Goal: Task Accomplishment & Management: Manage account settings

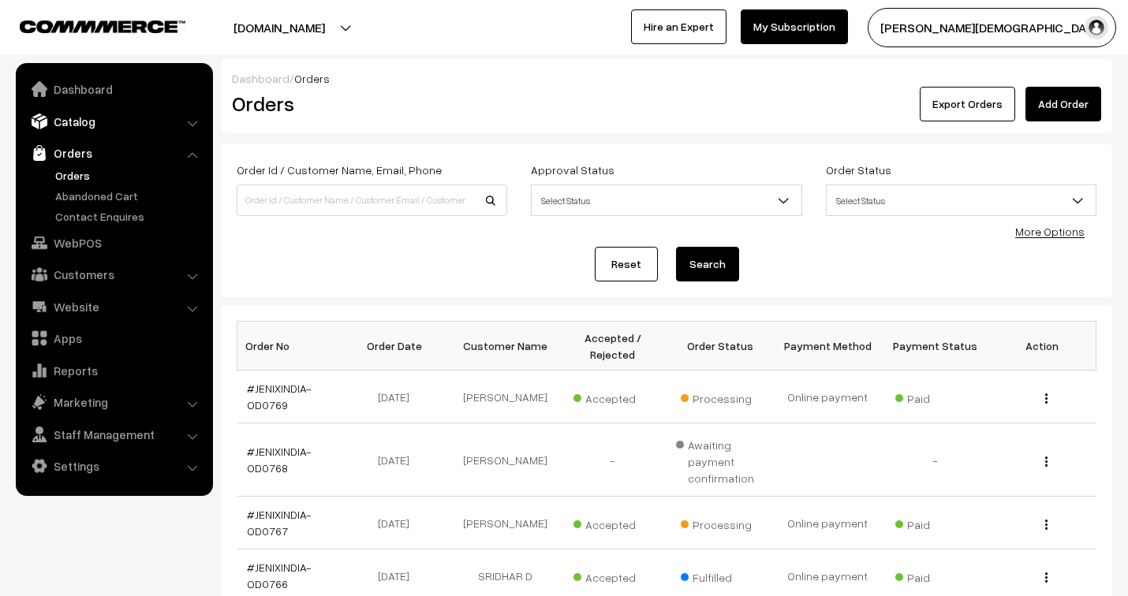
click at [84, 119] on link "Catalog" at bounding box center [114, 121] width 188 height 28
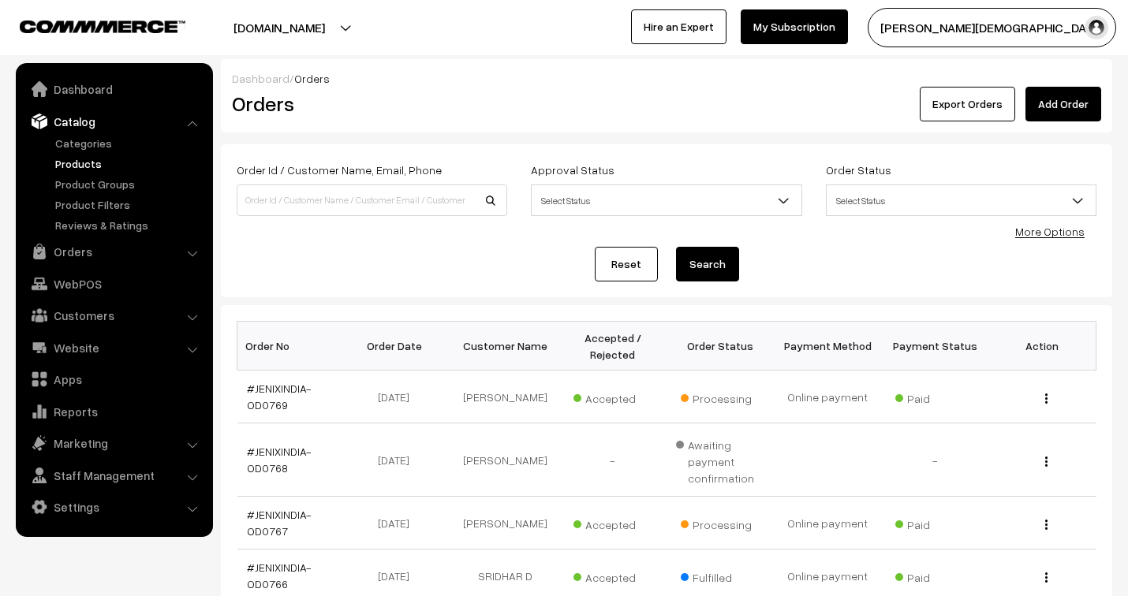
click at [68, 166] on link "Products" at bounding box center [129, 163] width 156 height 17
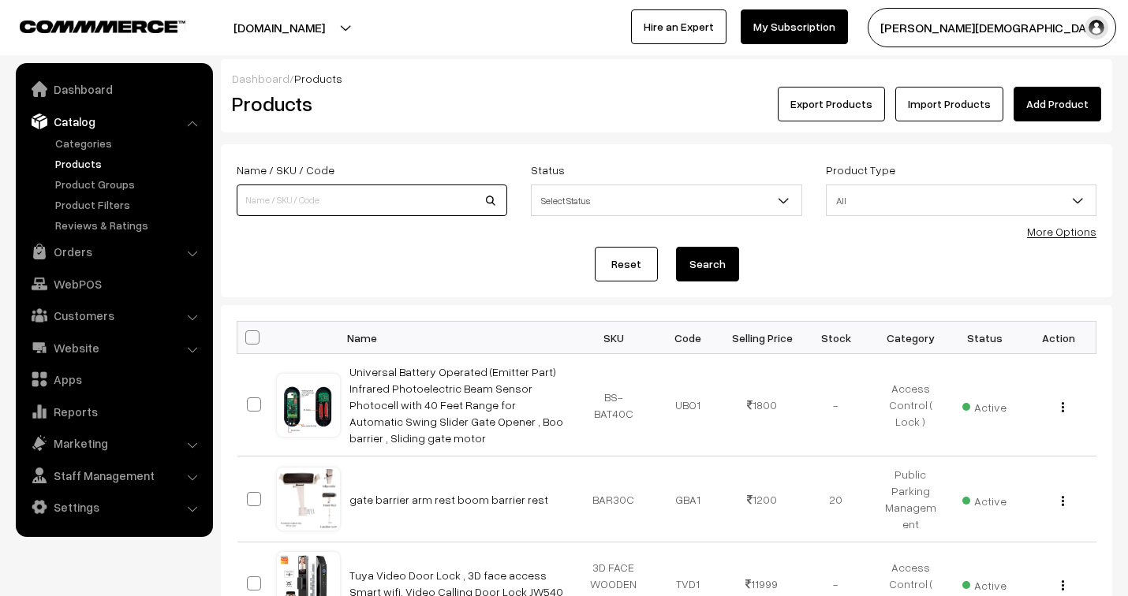
click at [303, 204] on input at bounding box center [372, 201] width 271 height 32
type input "hotel"
click at [711, 266] on button "Search" at bounding box center [707, 264] width 63 height 35
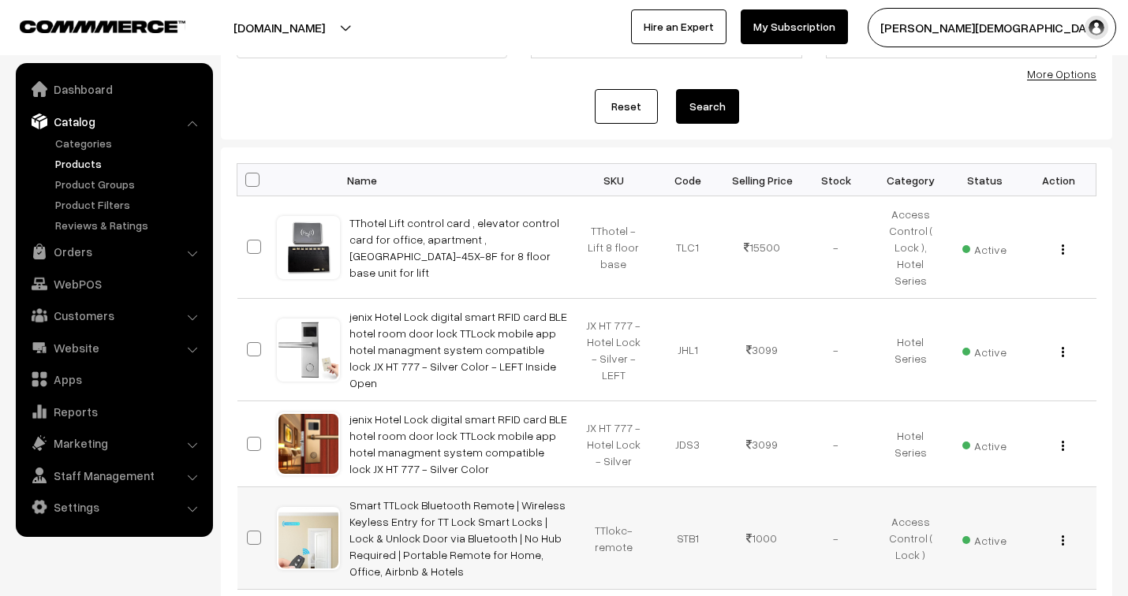
scroll to position [263, 0]
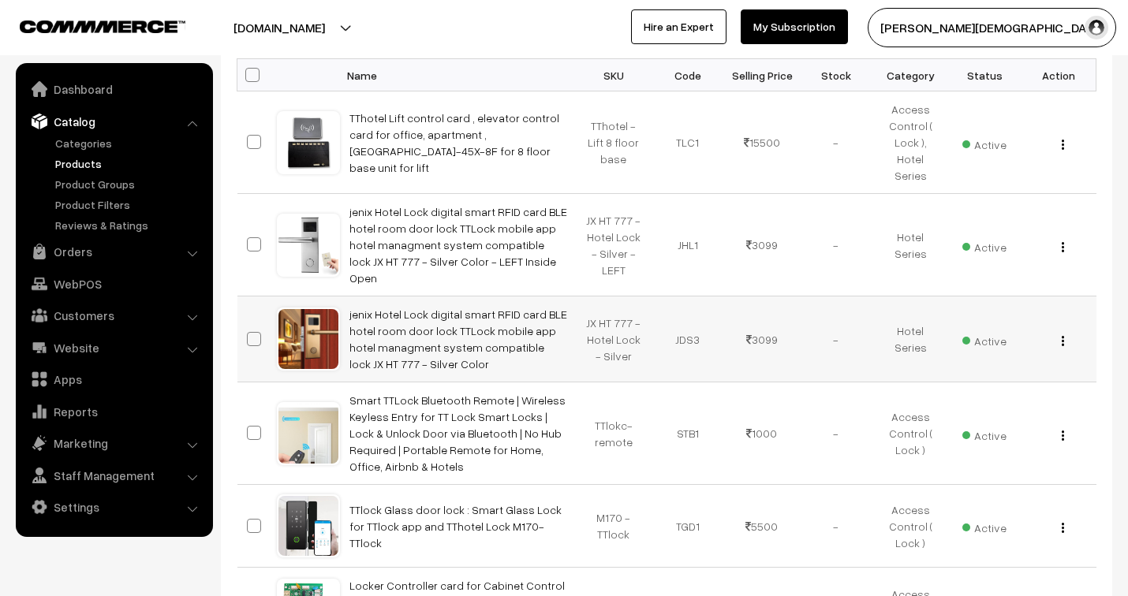
click at [1062, 336] on img "button" at bounding box center [1063, 341] width 2 height 10
click at [950, 381] on link "Edit" at bounding box center [992, 398] width 134 height 35
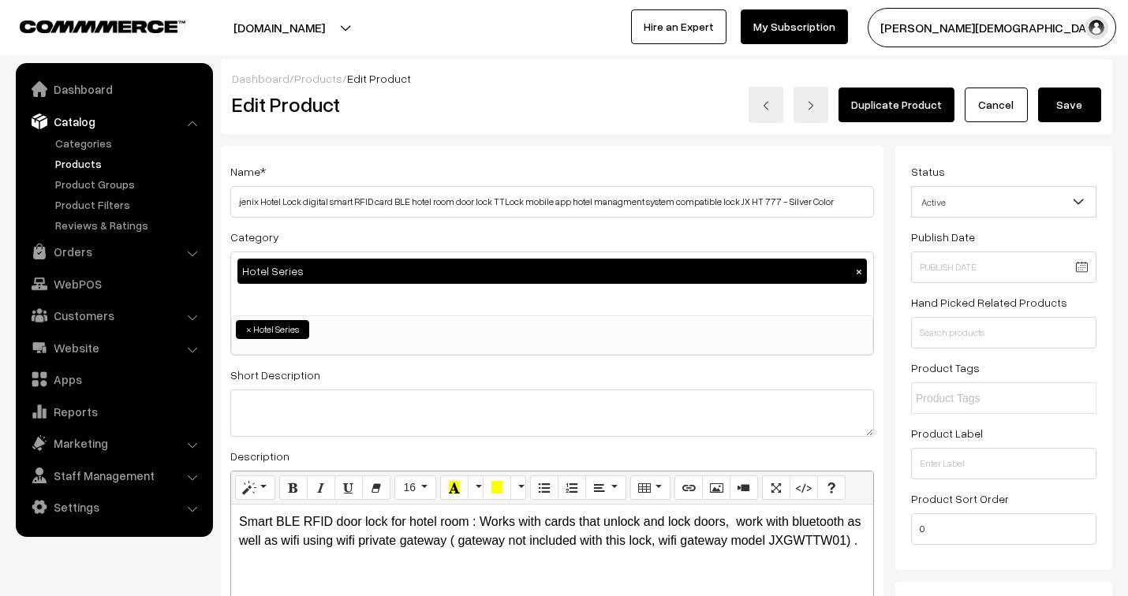
scroll to position [88, 0]
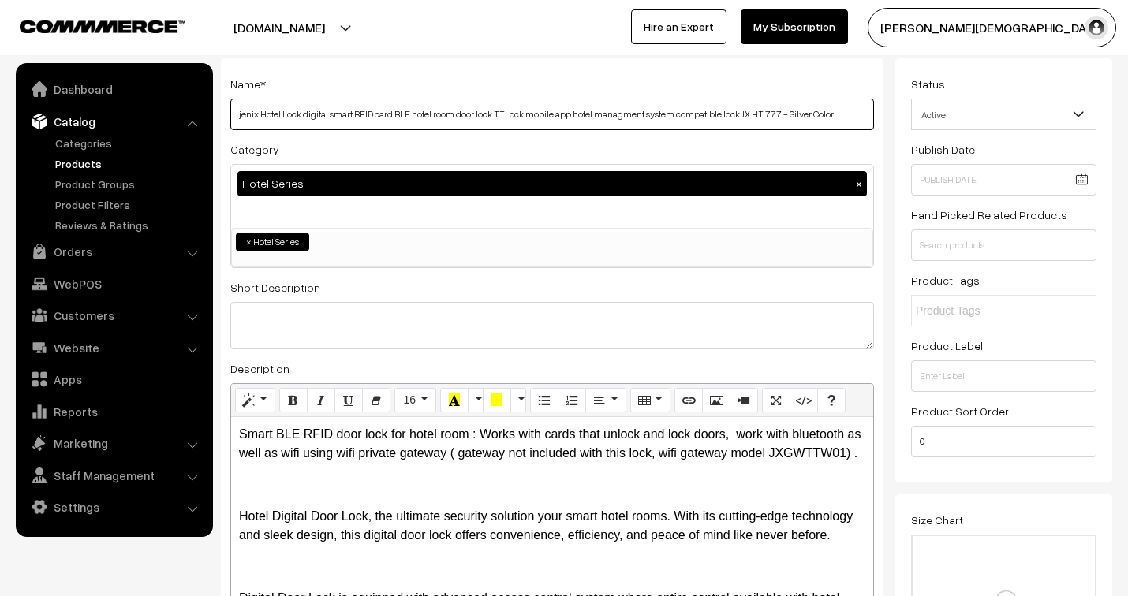
click at [841, 110] on input "jenix Hotel Lock digital smart RFID card BLE hotel room door lock TTLock mobile…" at bounding box center [552, 115] width 644 height 32
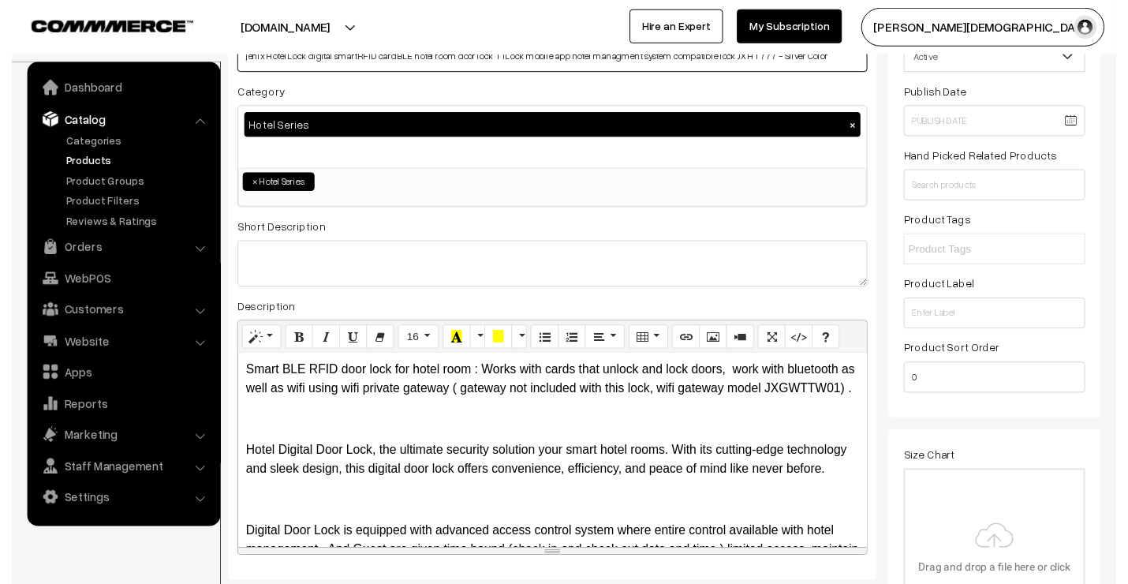
scroll to position [175, 0]
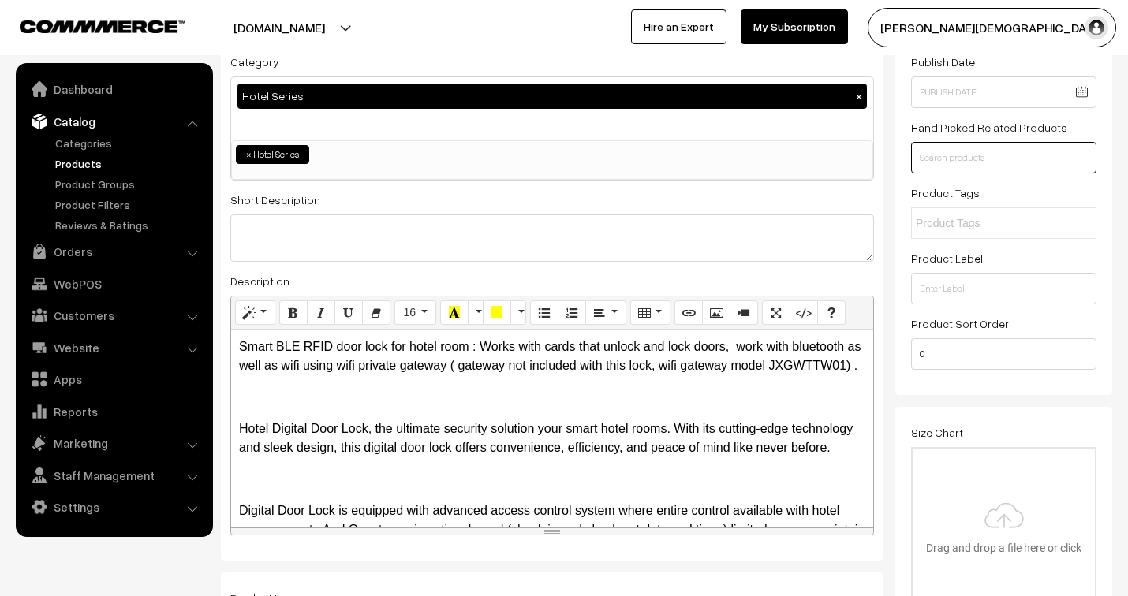
click at [981, 160] on input "text" at bounding box center [1003, 158] width 185 height 32
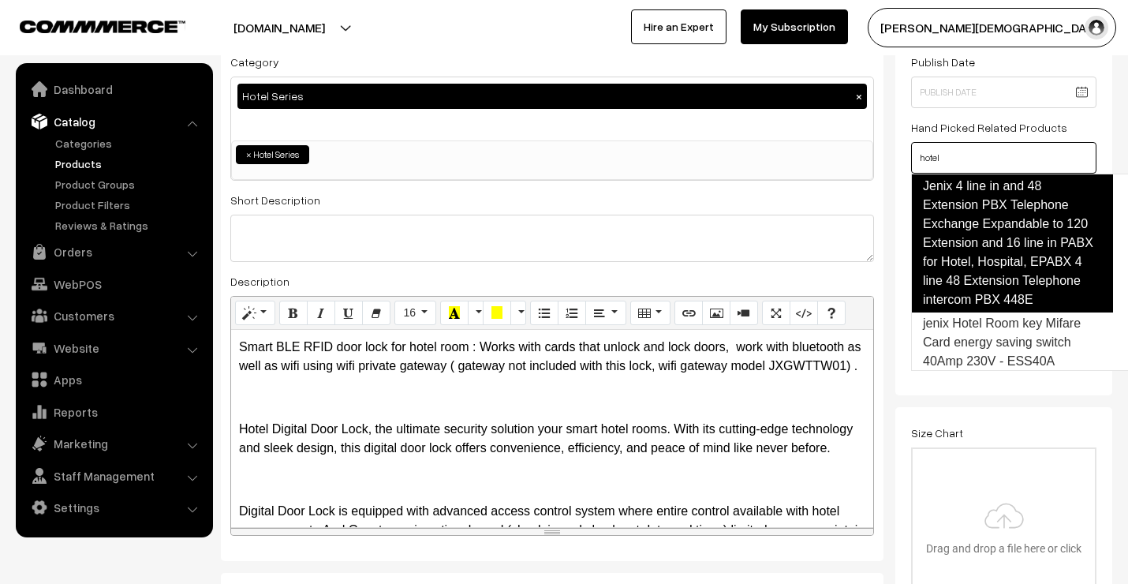
click at [980, 209] on link "Jenix 4 line in and 48 Extension PBX Telephone Exchange Expandable to 120 Exten…" at bounding box center [1012, 243] width 202 height 139
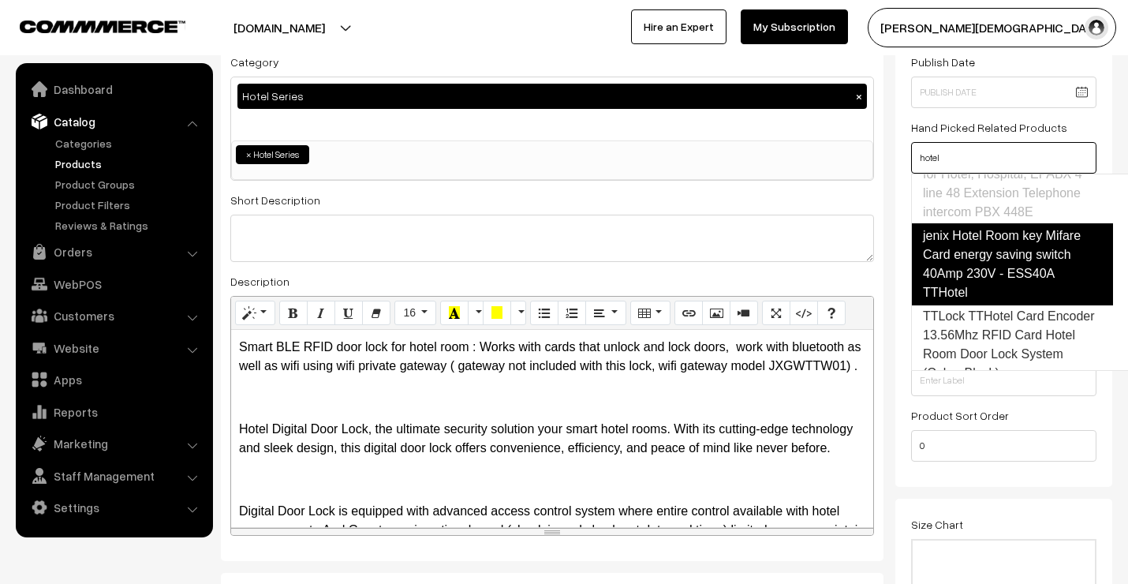
click at [981, 256] on link "jenix Hotel Room key Mifare Card energy saving switch 40Amp 230V - ESS40A TTHot…" at bounding box center [1012, 264] width 202 height 82
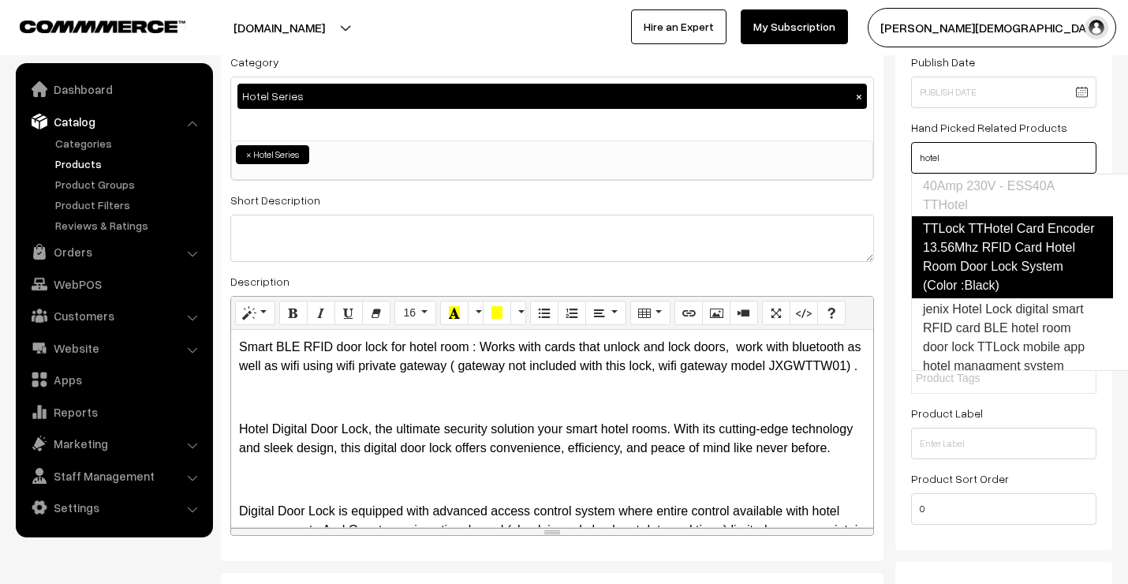
click at [980, 261] on link "TTLock TTHotel Card Encoder 13.56Mhz RFID Card Hotel Room Door Lock System (Col…" at bounding box center [1012, 257] width 202 height 82
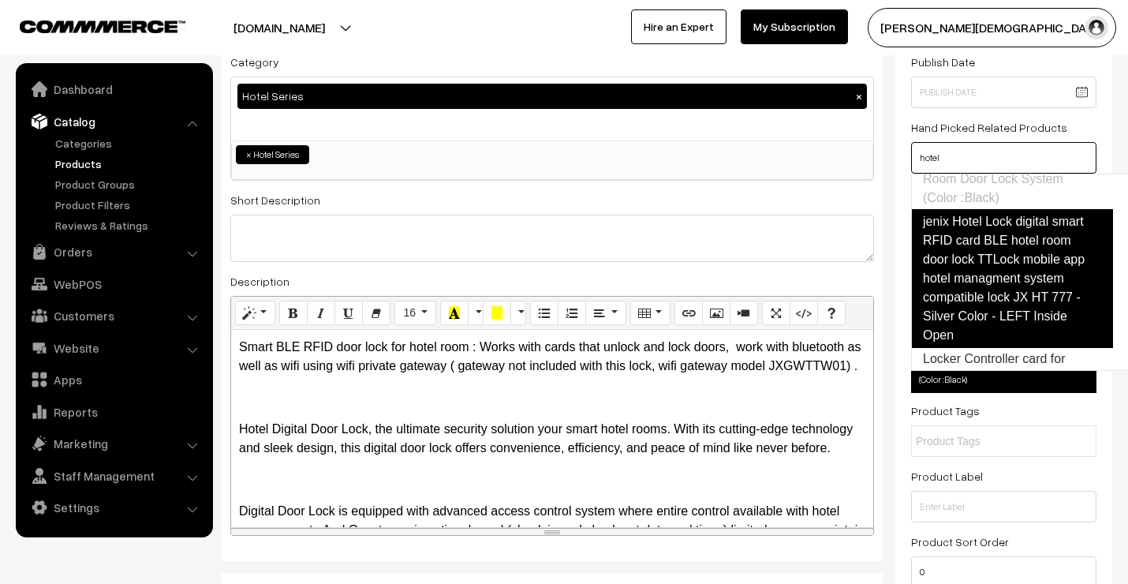
click at [988, 273] on link "jenix Hotel Lock digital smart RFID card BLE hotel room door lock TTLock mobile…" at bounding box center [1012, 278] width 202 height 139
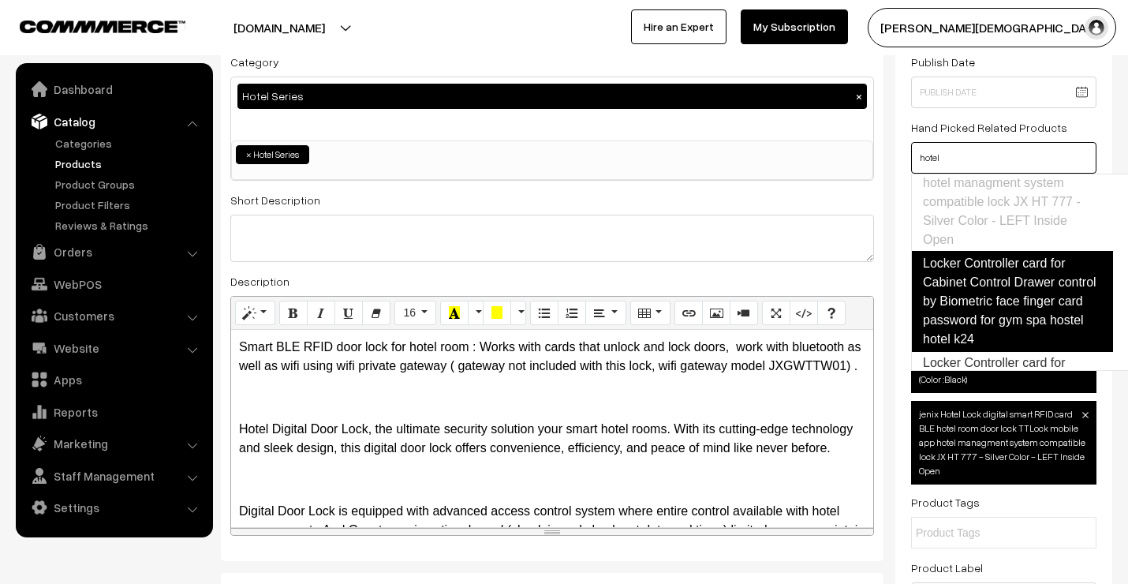
click at [990, 293] on link "Locker Controller card for Cabinet Control Drawer control by Biometric face fin…" at bounding box center [1012, 301] width 202 height 101
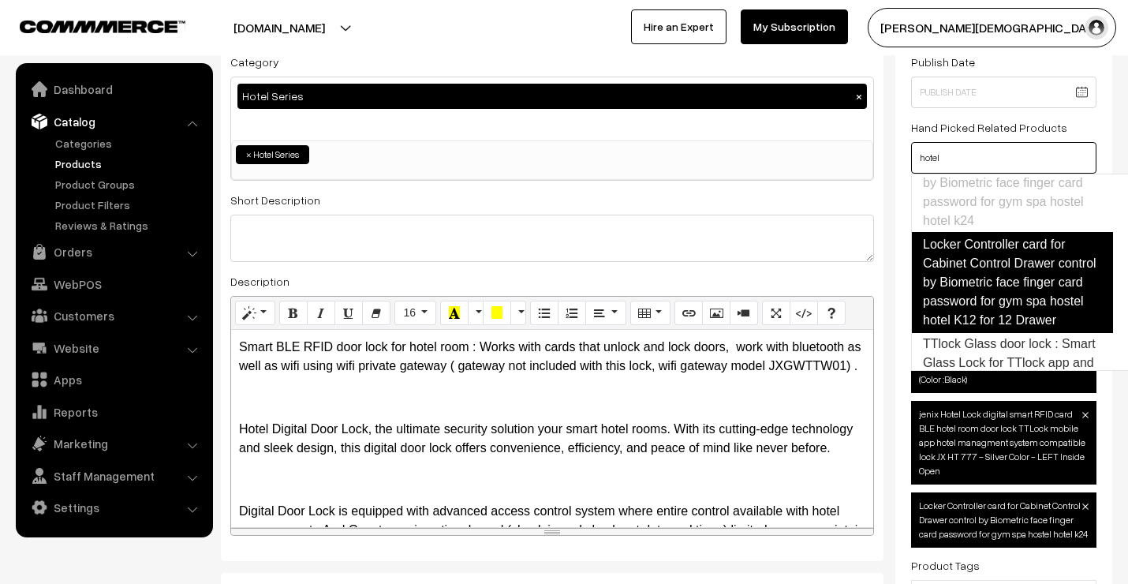
click at [997, 303] on link "Locker Controller card for Cabinet Control Drawer control by Biometric face fin…" at bounding box center [1012, 282] width 202 height 101
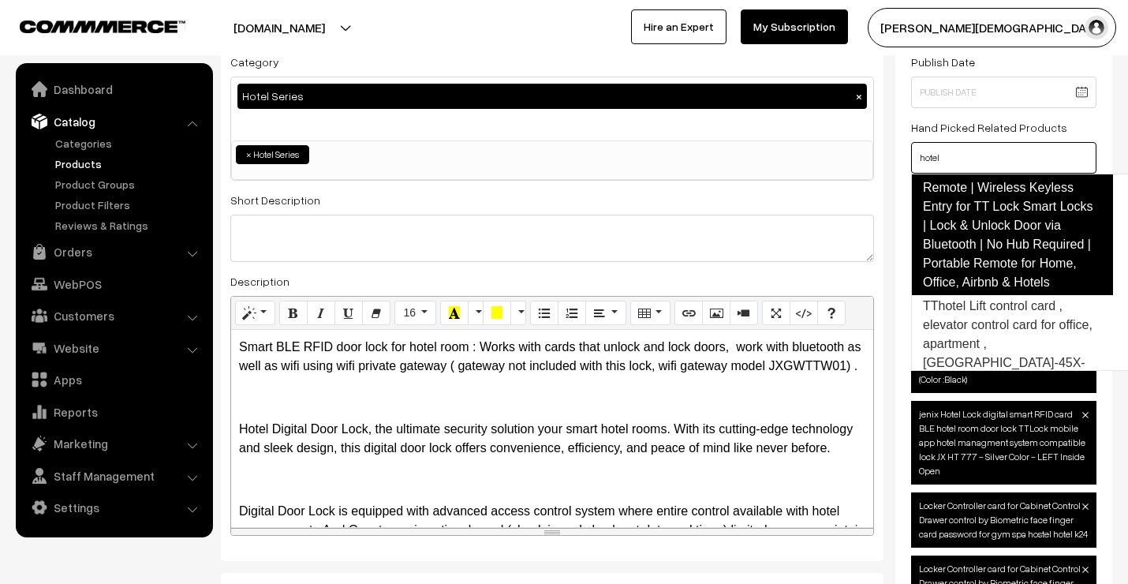
click at [994, 256] on link "Smart TTLock Bluetooth Remote | Wireless Keyless Entry for TT Lock Smart Locks …" at bounding box center [1012, 225] width 202 height 139
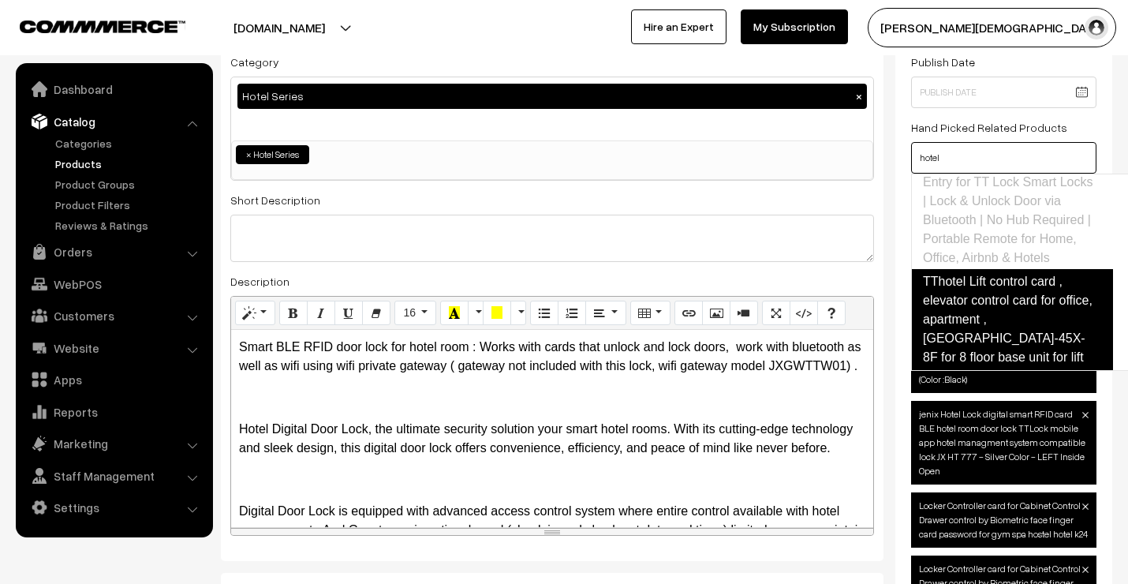
scroll to position [813, 0]
click at [989, 294] on link "TThotel Lift control card , elevator control card for office, apartment , [GEOG…" at bounding box center [1012, 319] width 202 height 101
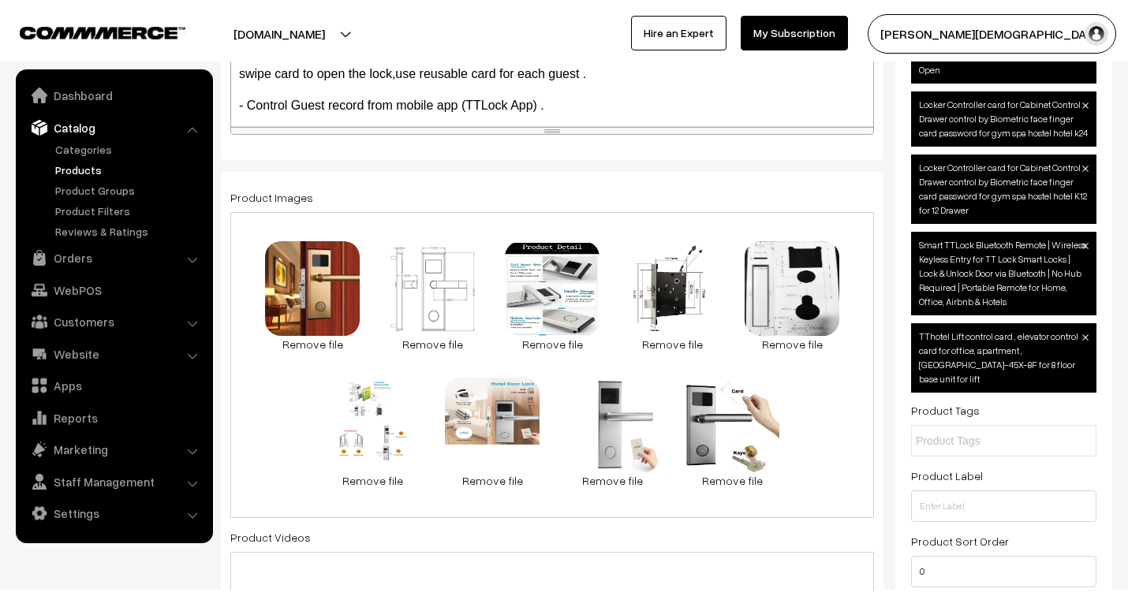
scroll to position [613, 0]
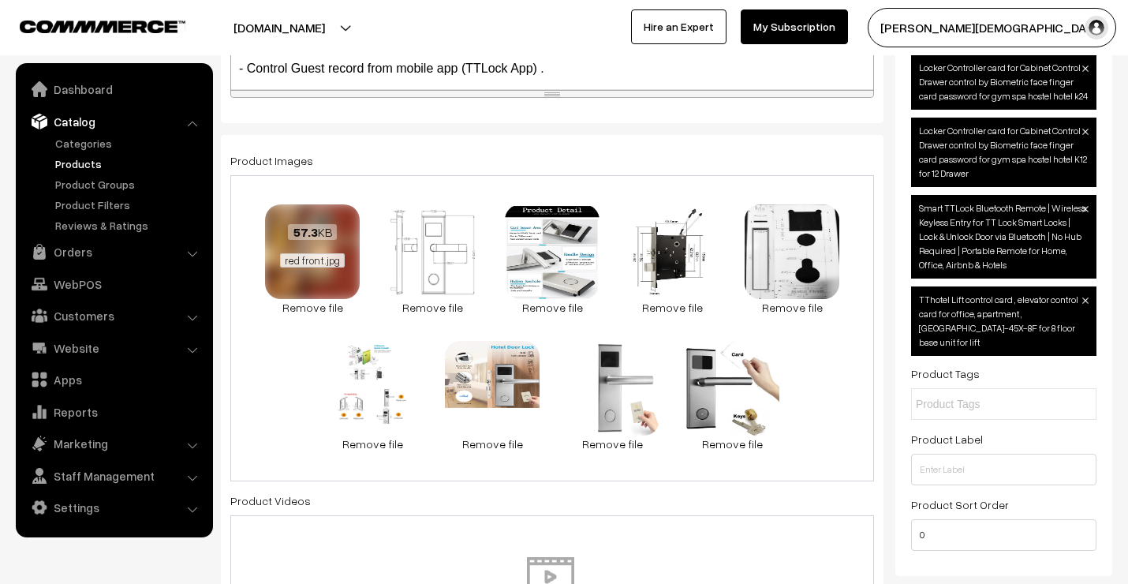
type input "hotel"
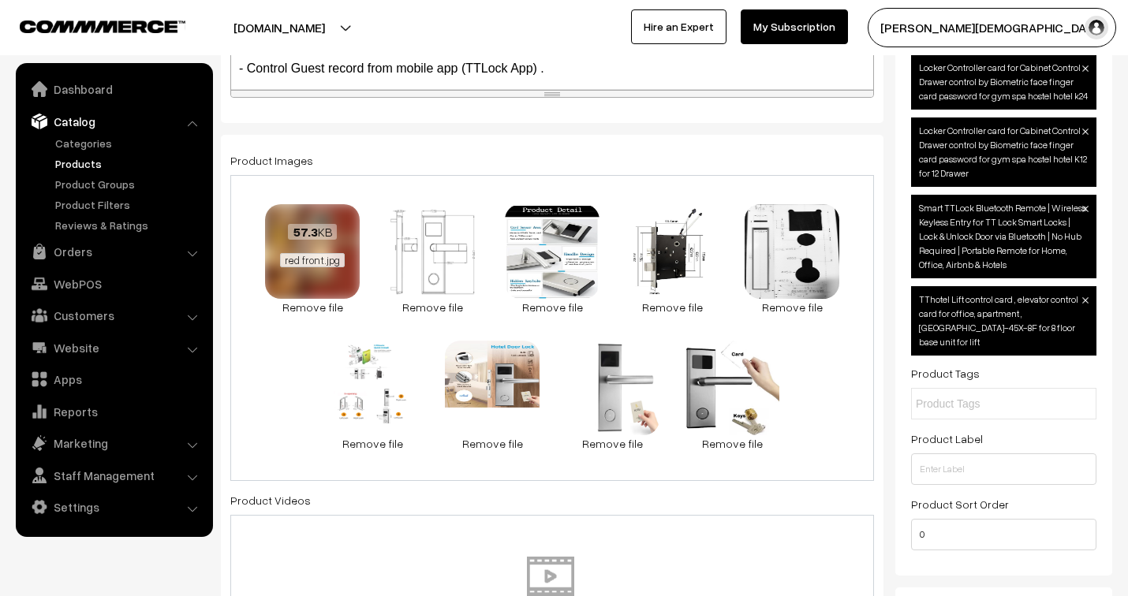
click at [303, 259] on span "red front.jpg" at bounding box center [312, 260] width 65 height 14
drag, startPoint x: 303, startPoint y: 259, endPoint x: 297, endPoint y: 277, distance: 19.2
click at [297, 277] on div "57.3 KB red front.jpg" at bounding box center [312, 246] width 95 height 84
click at [313, 308] on link "Remove file" at bounding box center [312, 307] width 95 height 17
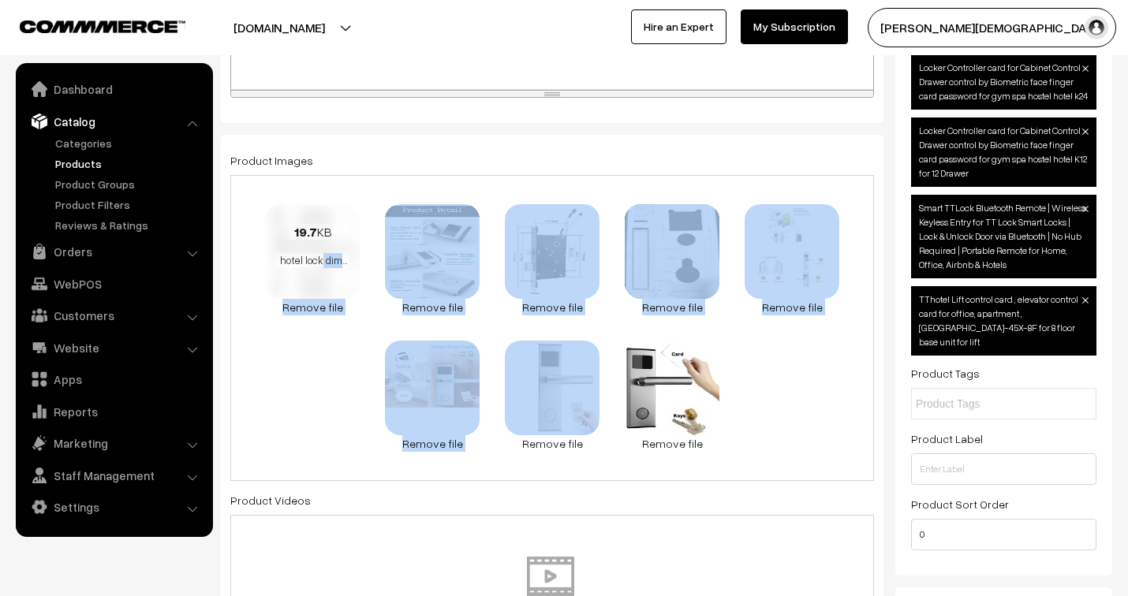
drag, startPoint x: 561, startPoint y: 383, endPoint x: 319, endPoint y: 277, distance: 264.6
click at [319, 277] on div "19.7 KB hotel lock dimention.jpg Check Error Remove file 33.4 KB hotel lock det…" at bounding box center [552, 328] width 644 height 306
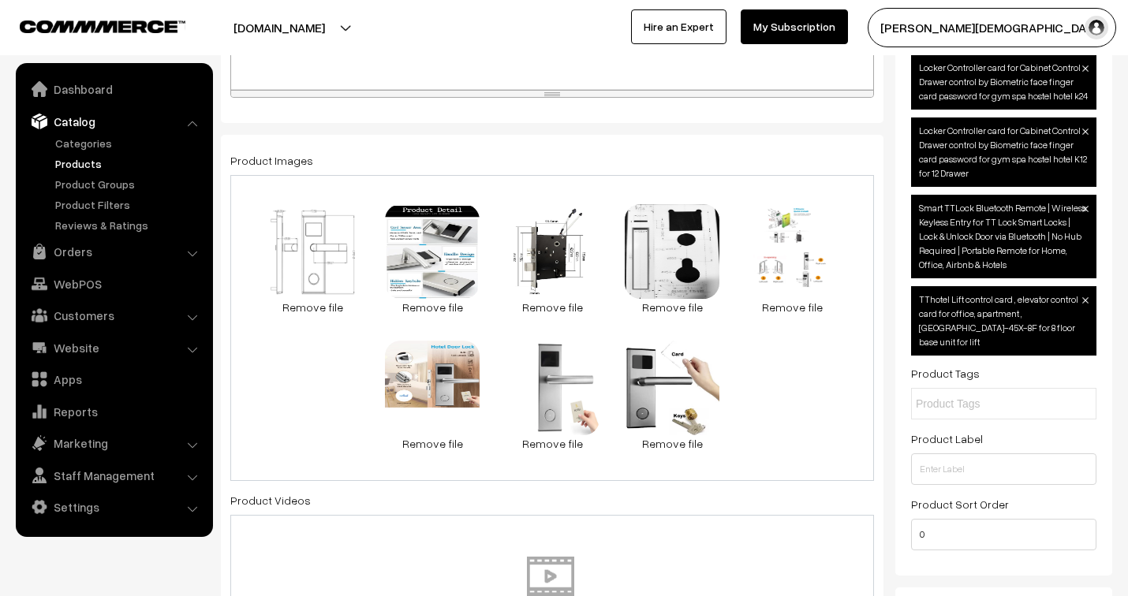
click at [801, 413] on div "19.7 KB hotel lock dimention.jpg Check Error Remove file 33.4 KB hotel lock det…" at bounding box center [552, 328] width 644 height 306
click at [755, 443] on div "19.7 KB hotel lock dimention.jpg Check Error Remove file 33.4 KB hotel lock det…" at bounding box center [552, 328] width 644 height 306
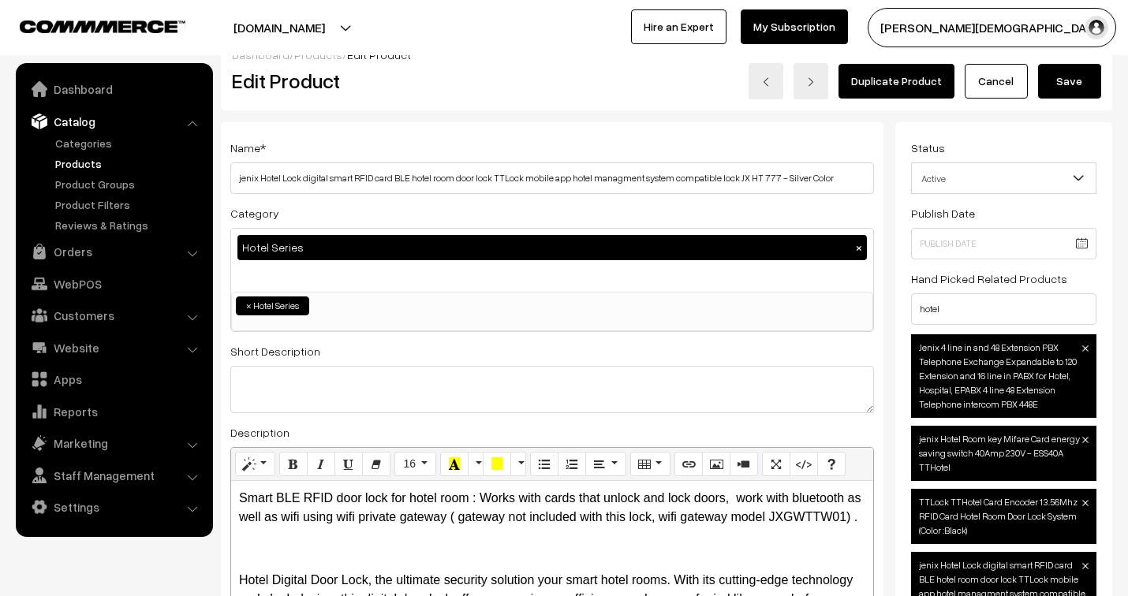
scroll to position [0, 0]
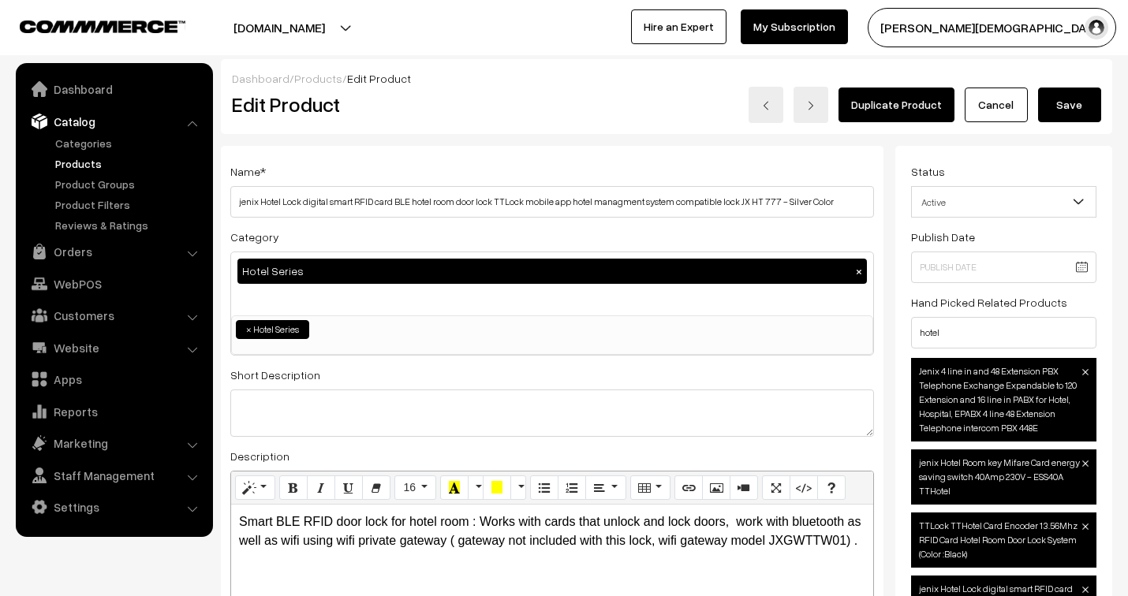
click at [1076, 101] on button "Save" at bounding box center [1069, 105] width 63 height 35
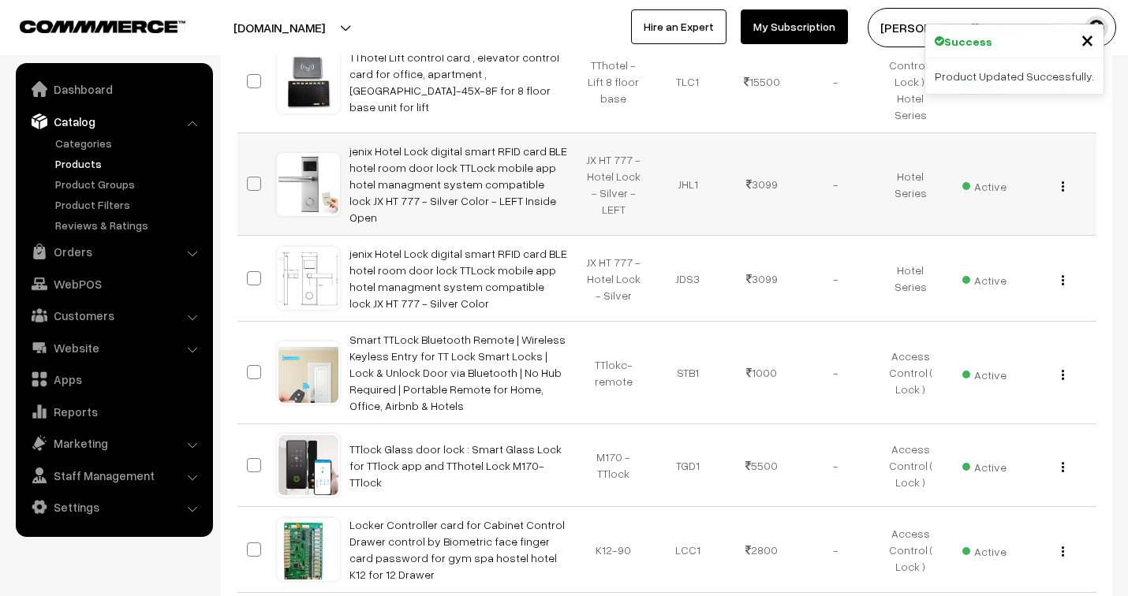
scroll to position [350, 0]
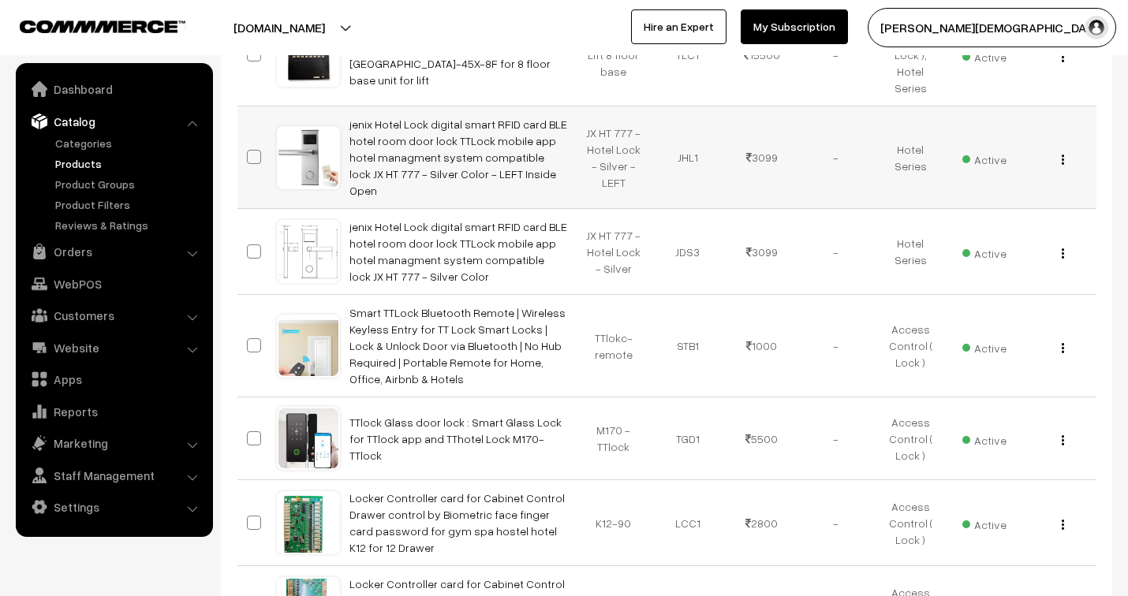
click at [1062, 155] on img "button" at bounding box center [1063, 160] width 2 height 10
click at [1097, 249] on div "Bulk Options Edit Products Update Inventory Make all Active Make all Inactive A…" at bounding box center [666, 466] width 891 height 1022
click at [1063, 249] on img "button" at bounding box center [1063, 254] width 2 height 10
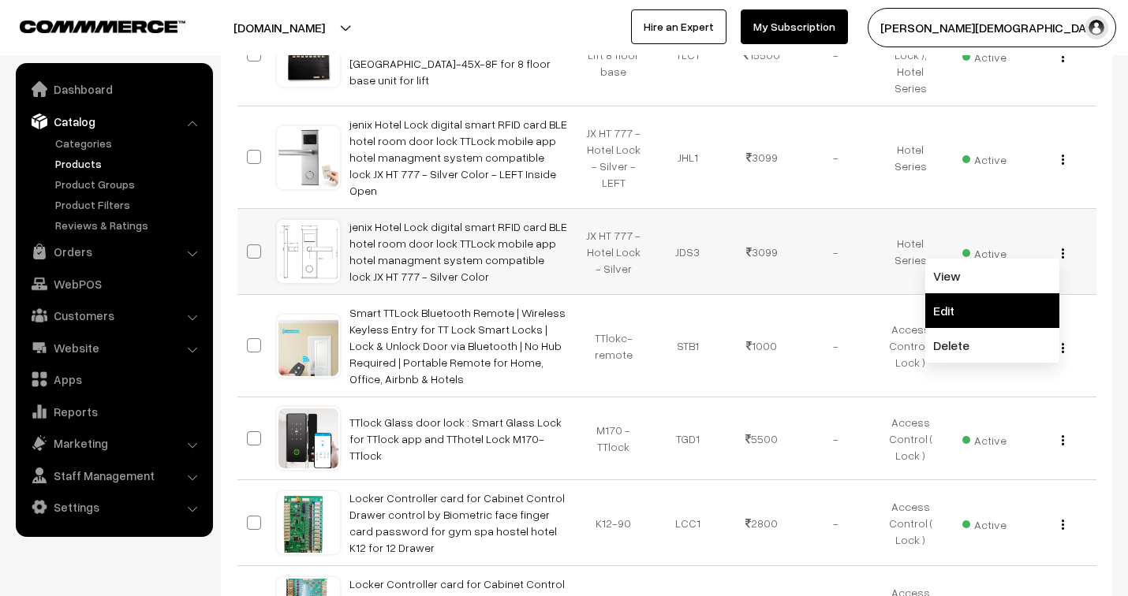
click at [968, 293] on link "Edit" at bounding box center [992, 310] width 134 height 35
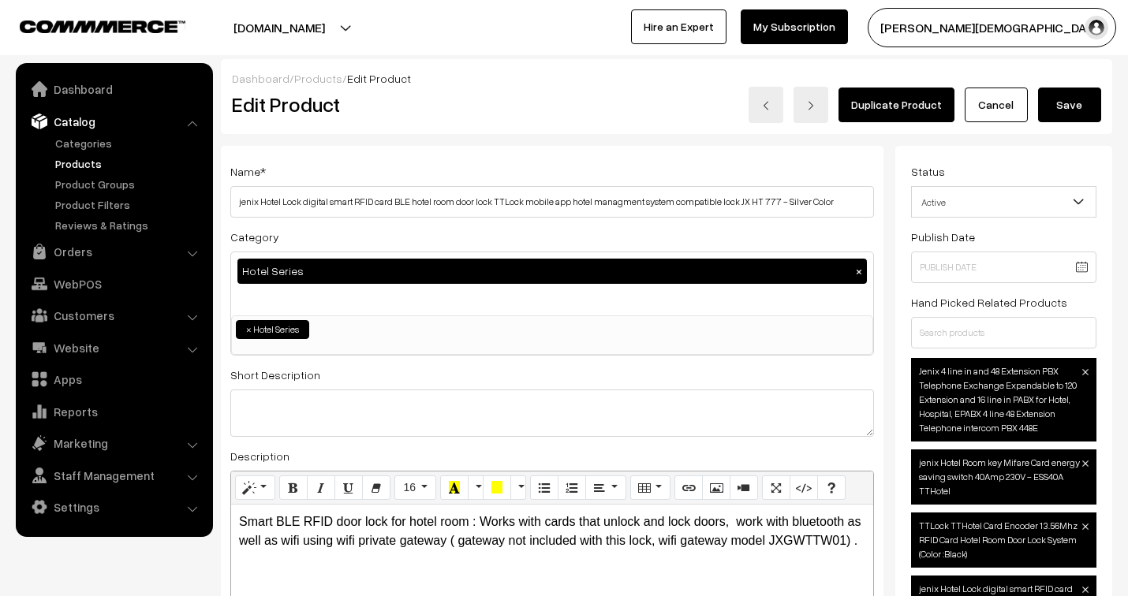
click at [898, 106] on link "Duplicate Product" at bounding box center [897, 105] width 116 height 35
